Goal: Find specific page/section: Find specific page/section

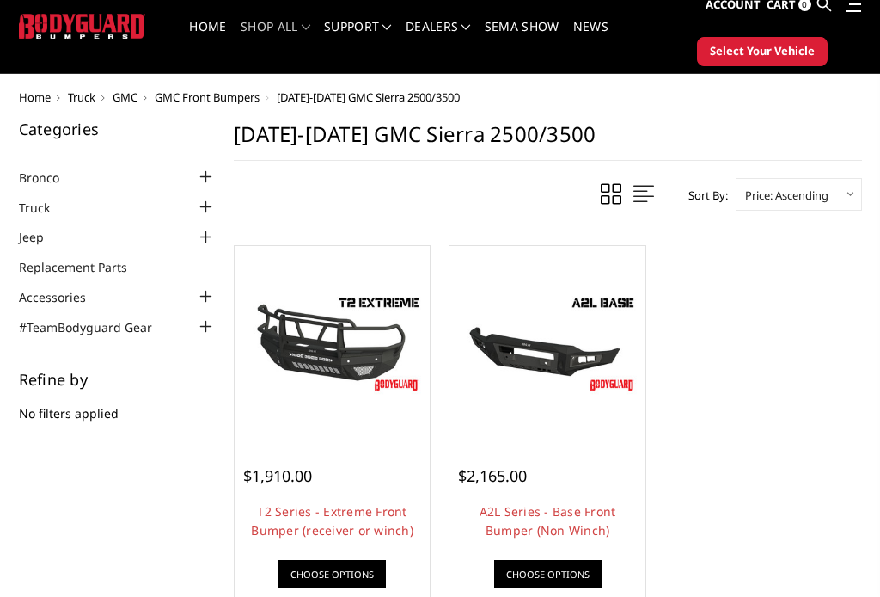
scroll to position [55, 0]
click at [199, 210] on div at bounding box center [206, 207] width 21 height 21
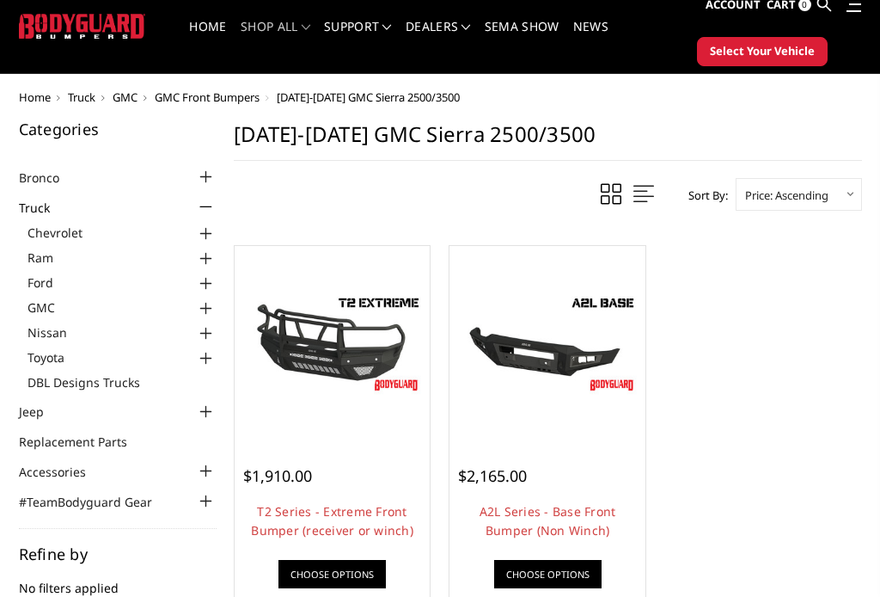
click at [95, 239] on link "Chevrolet" at bounding box center [122, 232] width 189 height 18
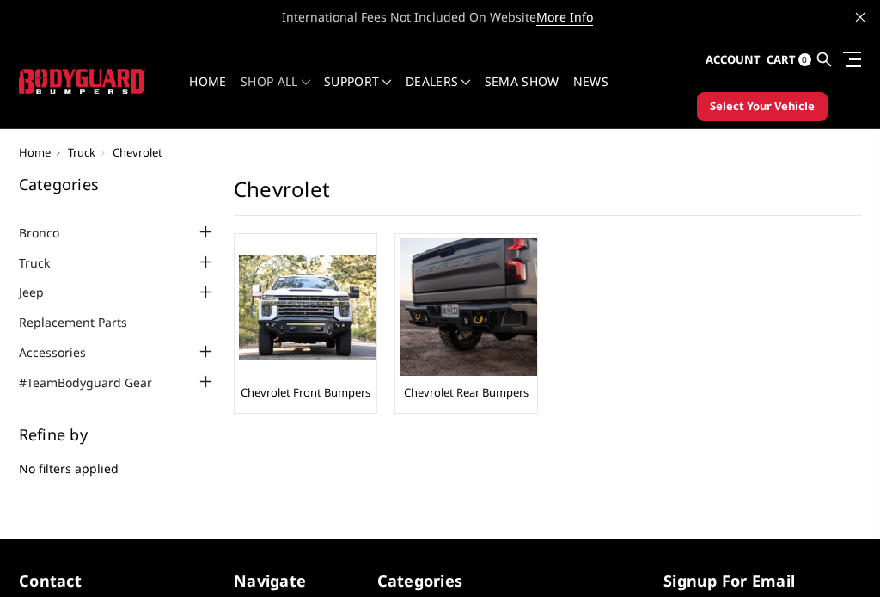
click at [299, 358] on img at bounding box center [308, 307] width 138 height 106
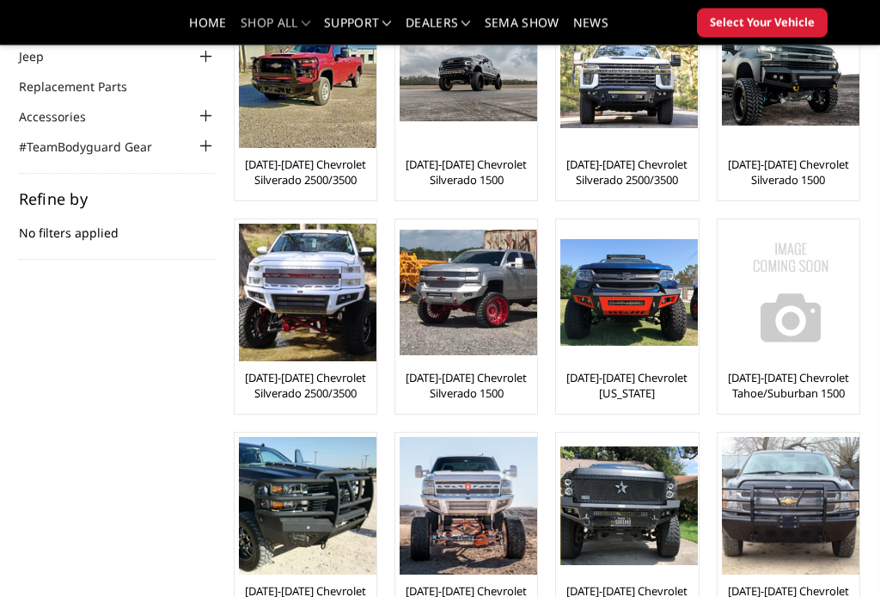
scroll to position [185, 0]
click at [336, 323] on img at bounding box center [308, 292] width 138 height 138
